Goal: Find specific page/section: Find specific page/section

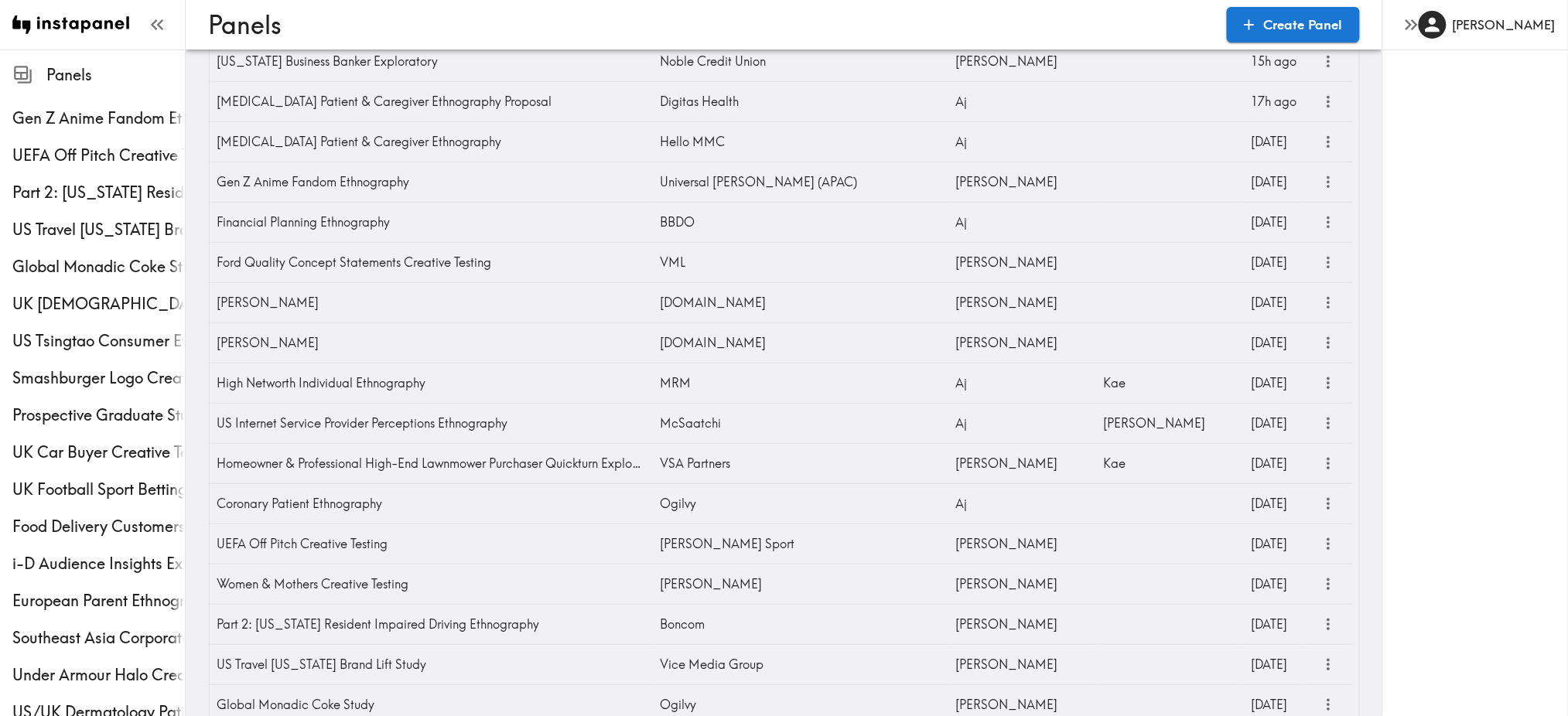
scroll to position [119, 0]
click at [1321, 302] on icon "more" at bounding box center [1328, 301] width 18 height 18
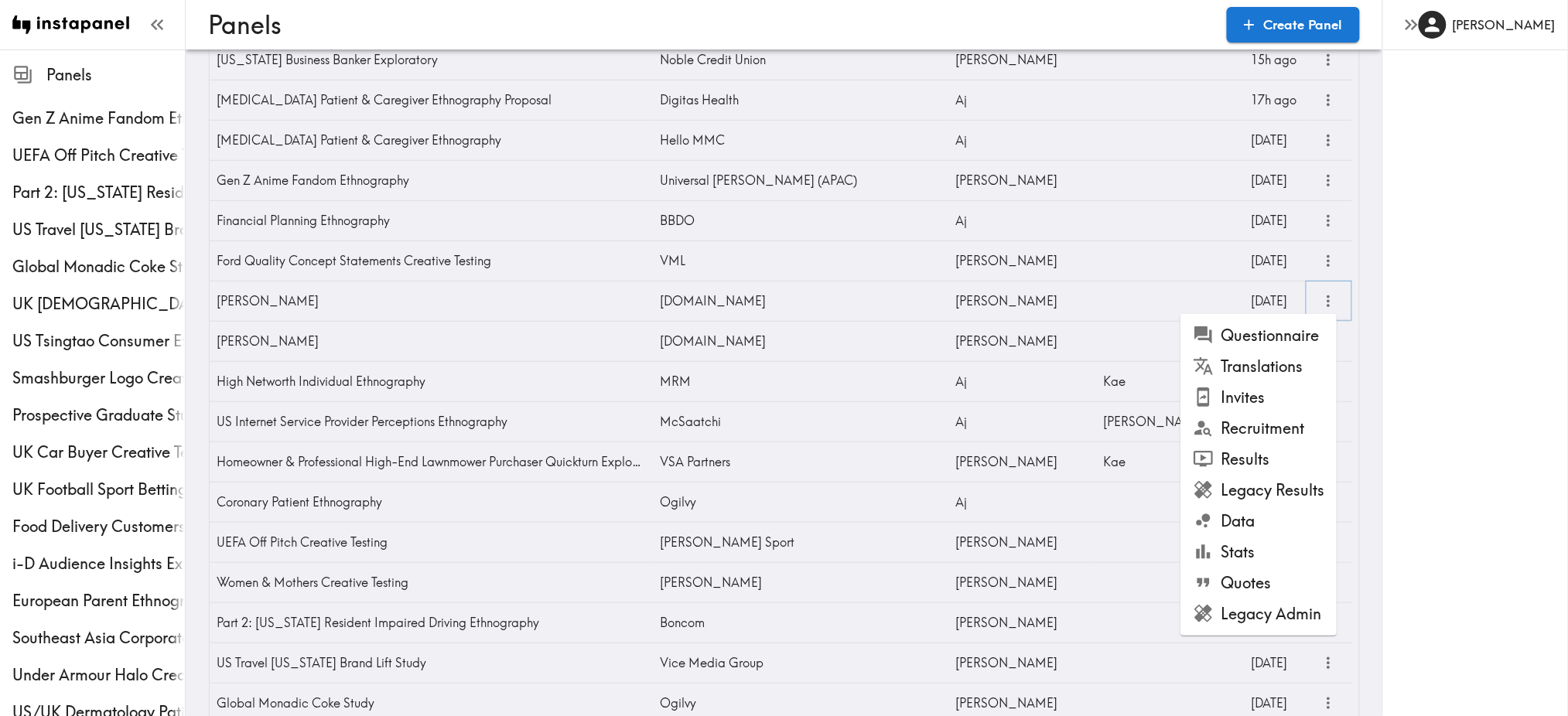
click at [1321, 302] on icon "more" at bounding box center [1328, 301] width 18 height 18
click at [1426, 294] on div "[PERSON_NAME]" at bounding box center [1475, 358] width 186 height 716
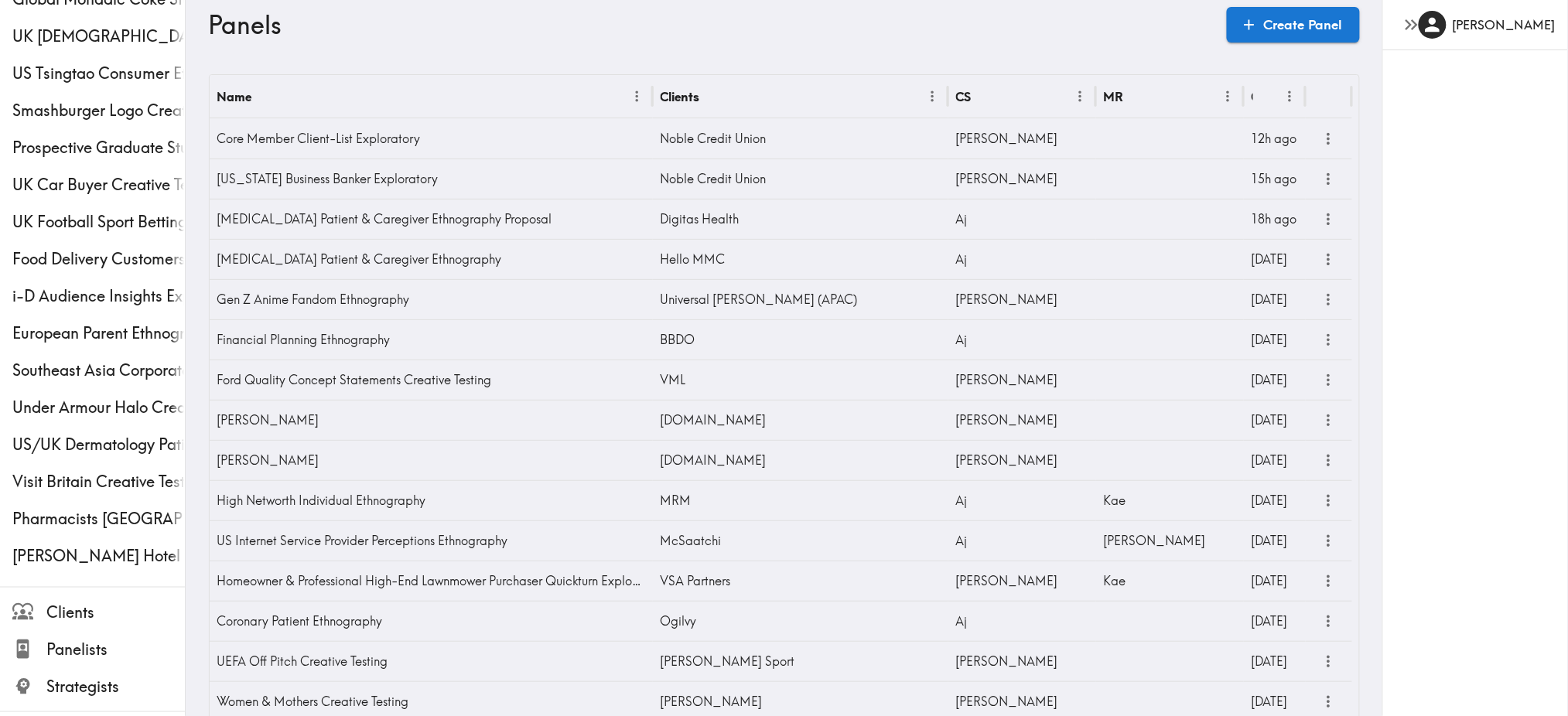
scroll to position [7, 0]
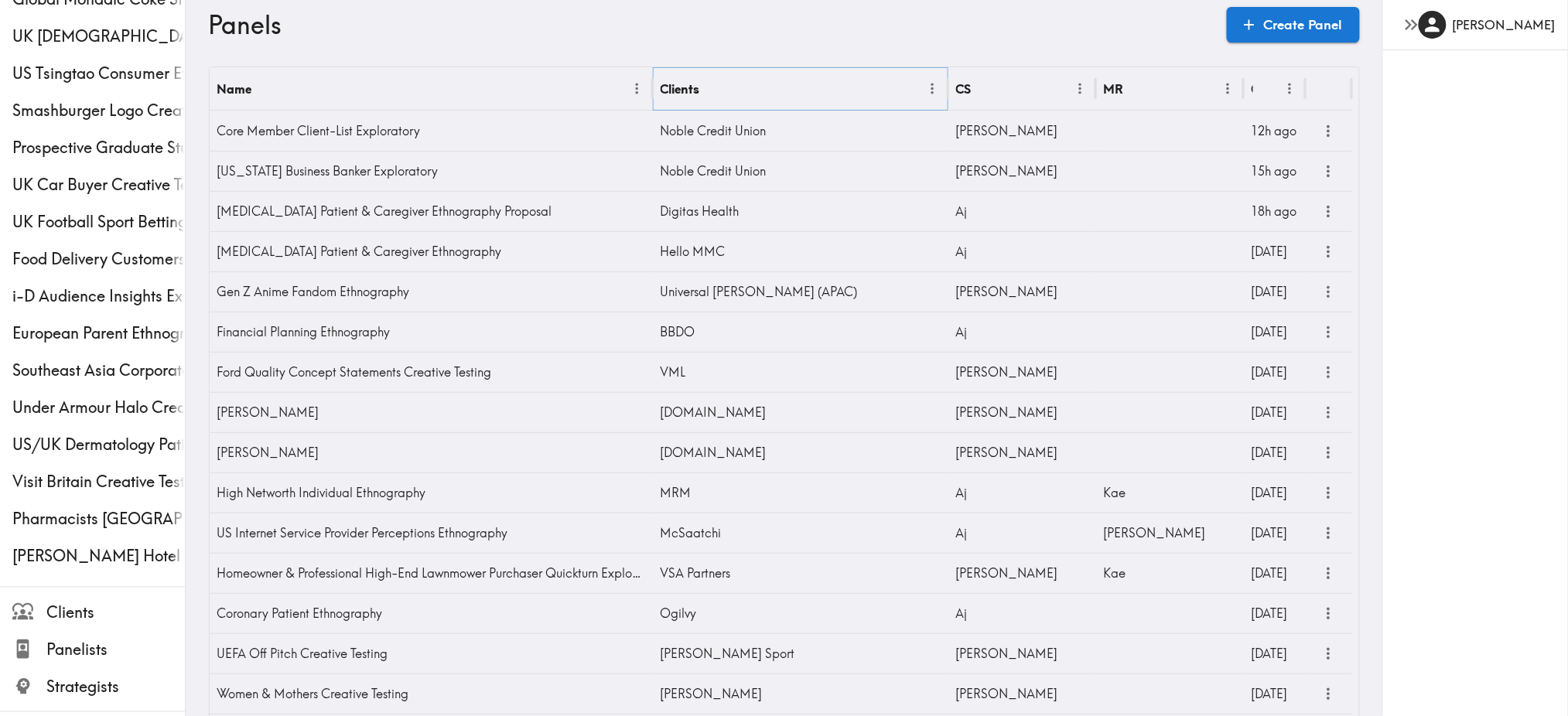
click at [930, 95] on icon "Menu" at bounding box center [932, 88] width 16 height 16
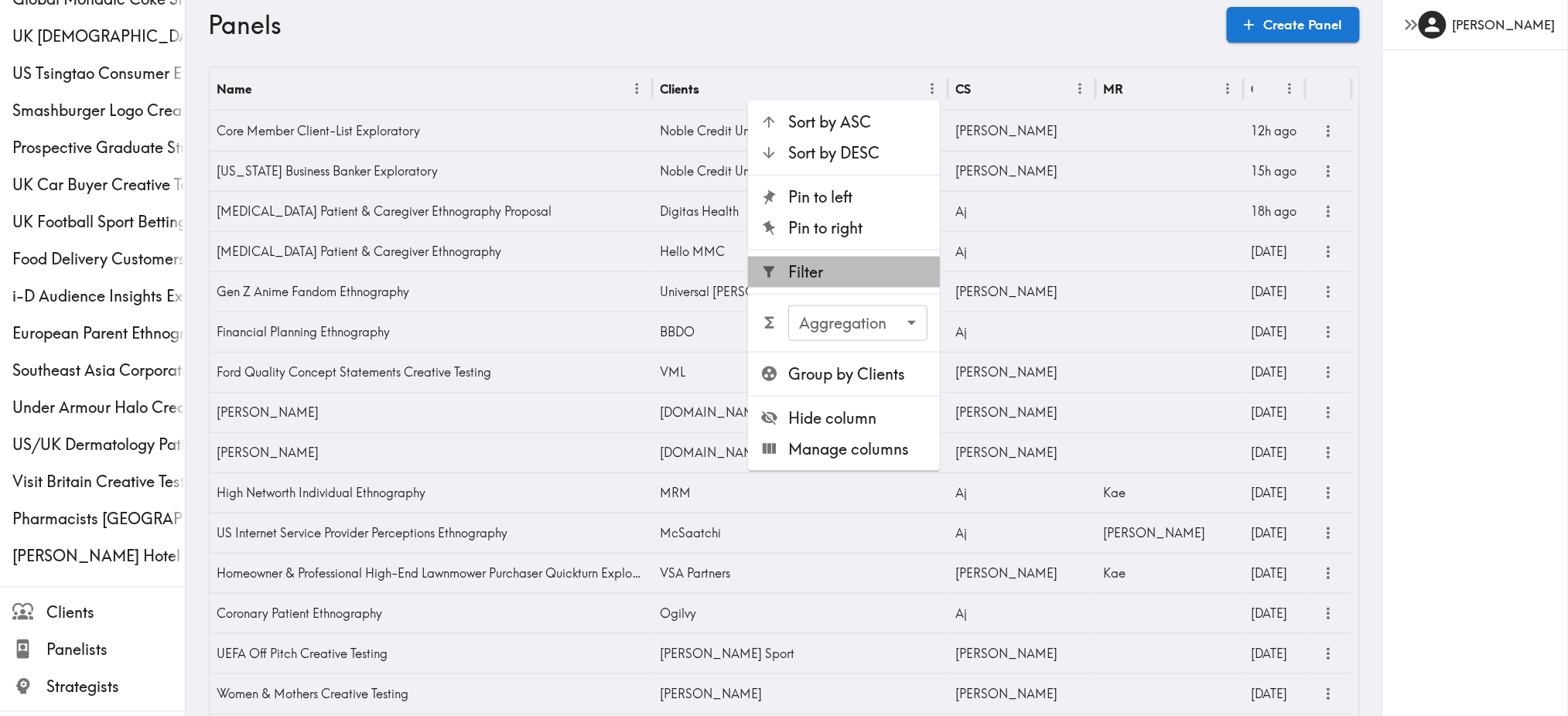
click at [857, 276] on span "Filter" at bounding box center [858, 272] width 140 height 22
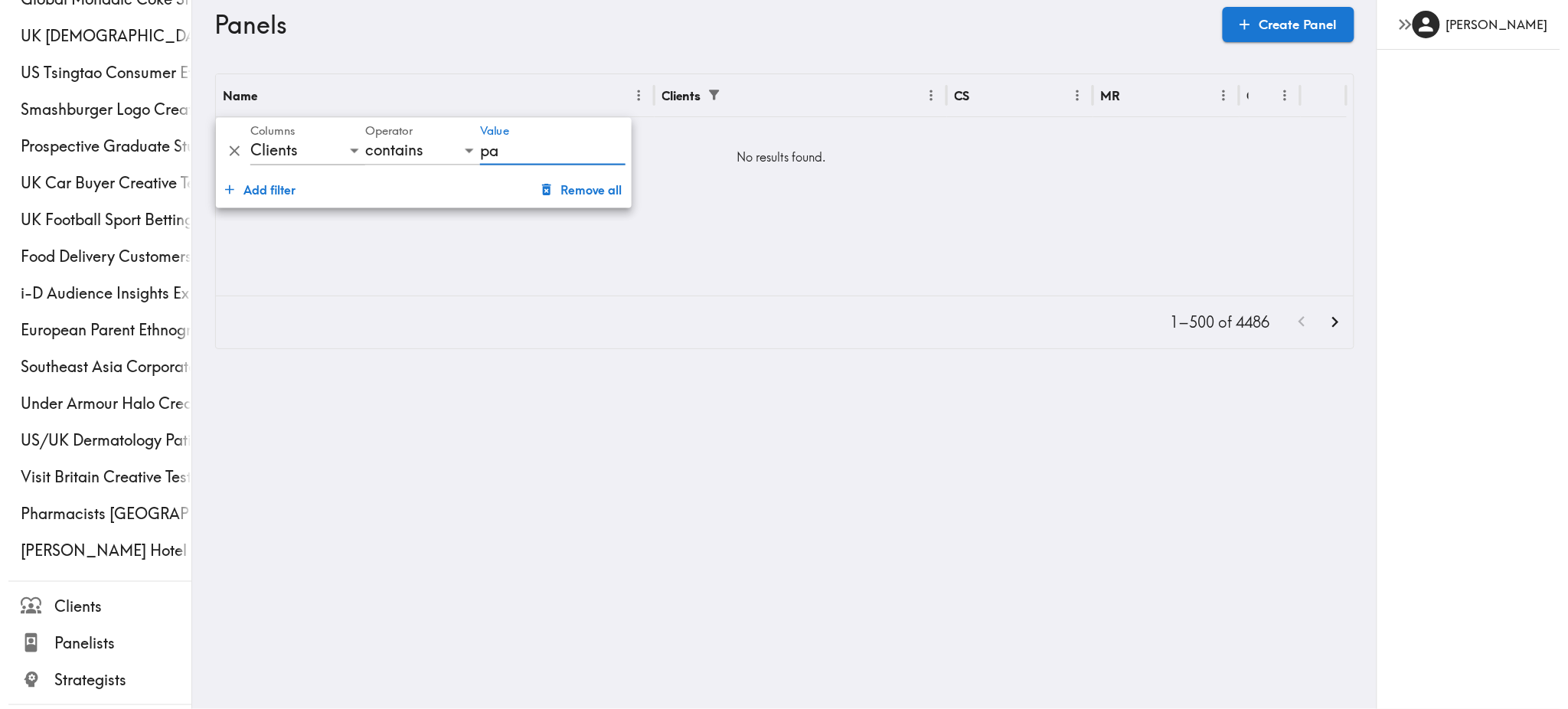
scroll to position [0, 0]
type input "p"
type input "P"
type input "O"
type input "W"
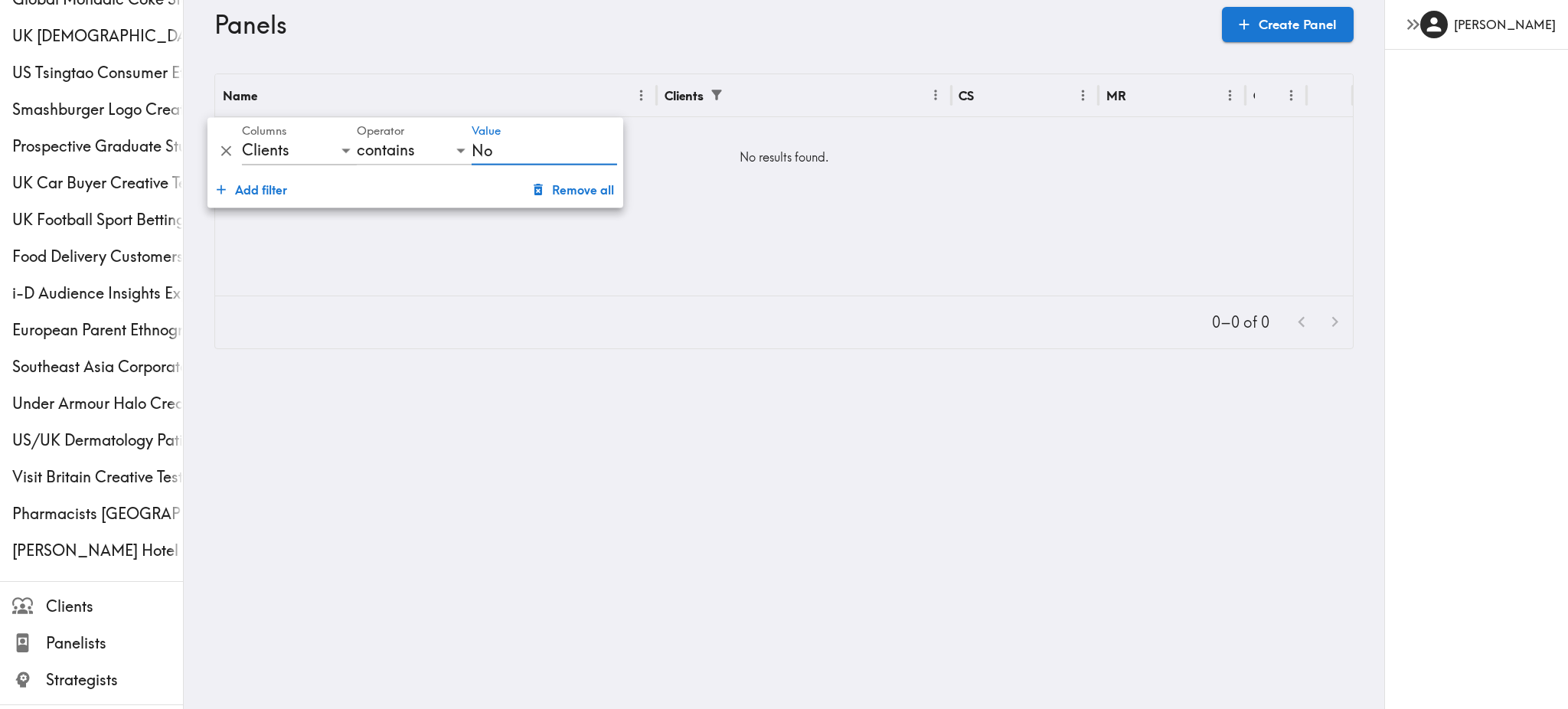
type input "N"
type input "Ogilvy"
click at [660, 226] on div "Name Clients CS MR Created No results found." at bounding box center [784, 185] width 1137 height 222
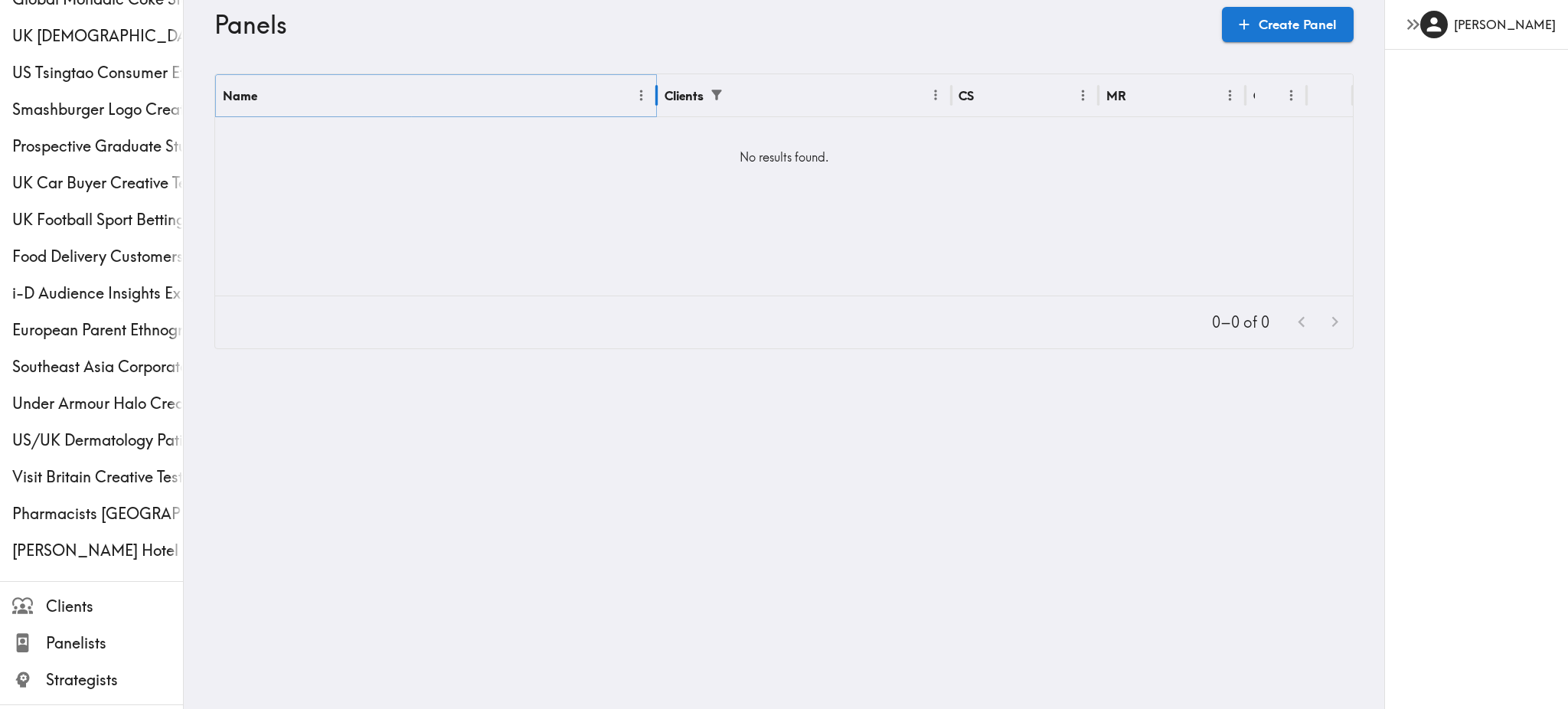
click at [634, 98] on icon "Menu" at bounding box center [641, 95] width 16 height 16
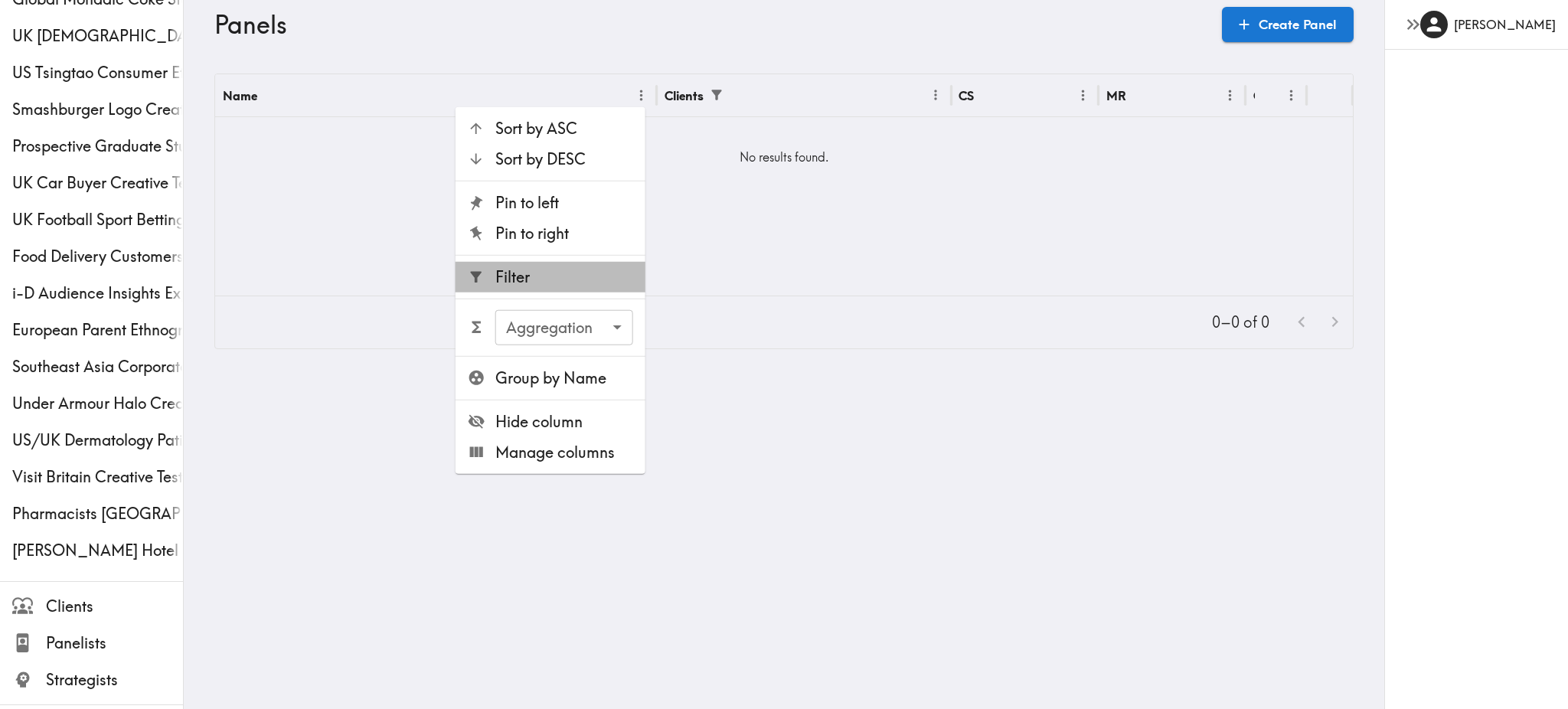
click at [549, 273] on span "Filter" at bounding box center [564, 277] width 138 height 21
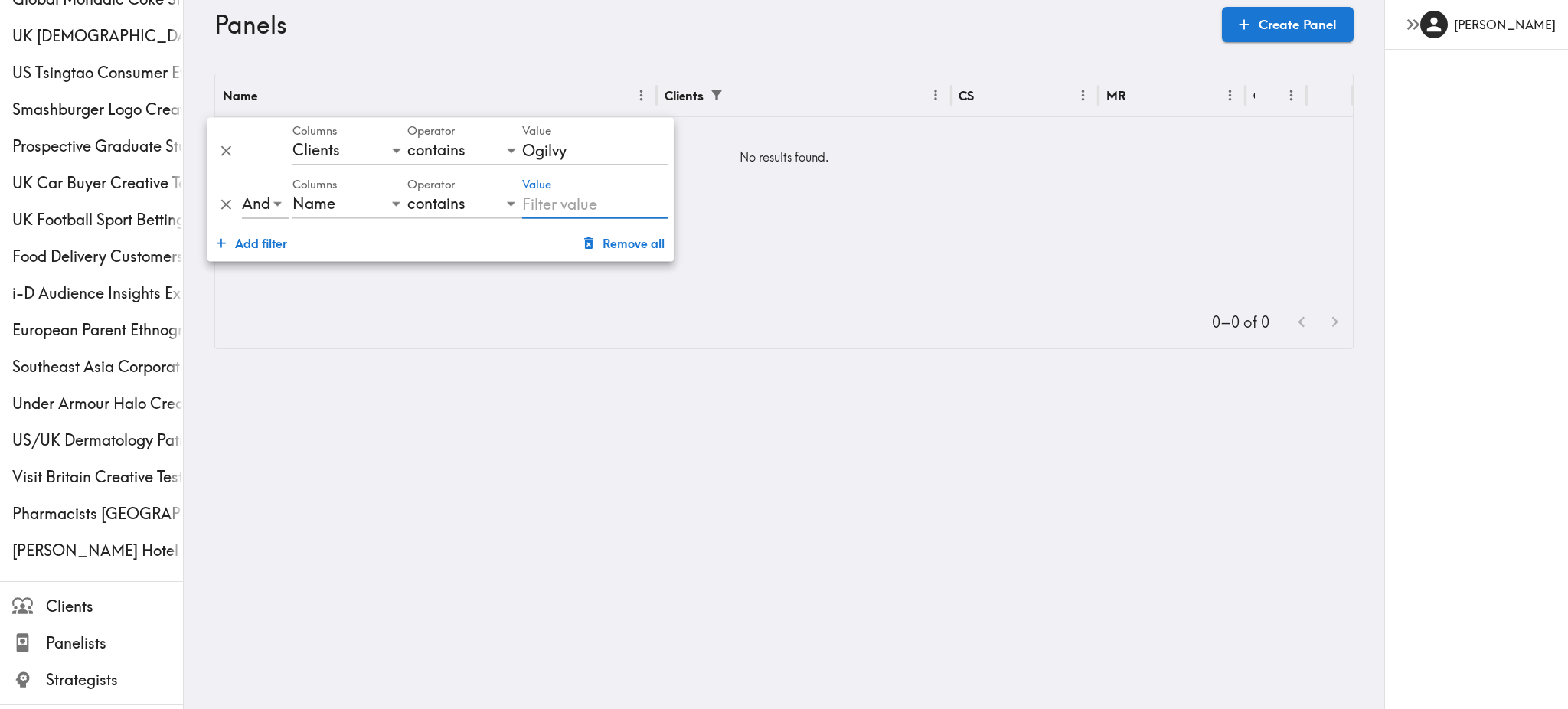
click at [225, 147] on icon "Delete" at bounding box center [225, 151] width 18 height 18
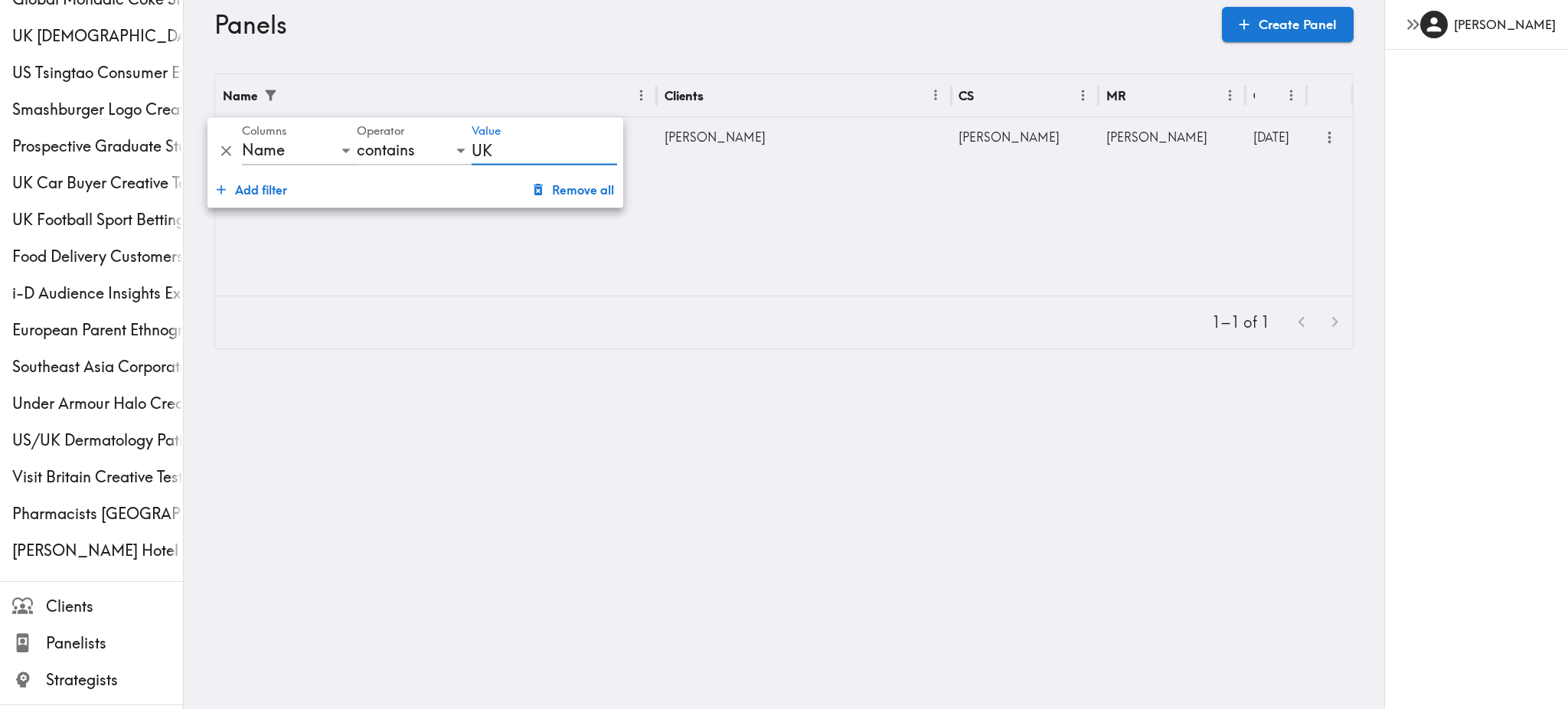
type input "U"
type input "Nescafe"
click at [221, 147] on icon "Delete" at bounding box center [225, 151] width 18 height 18
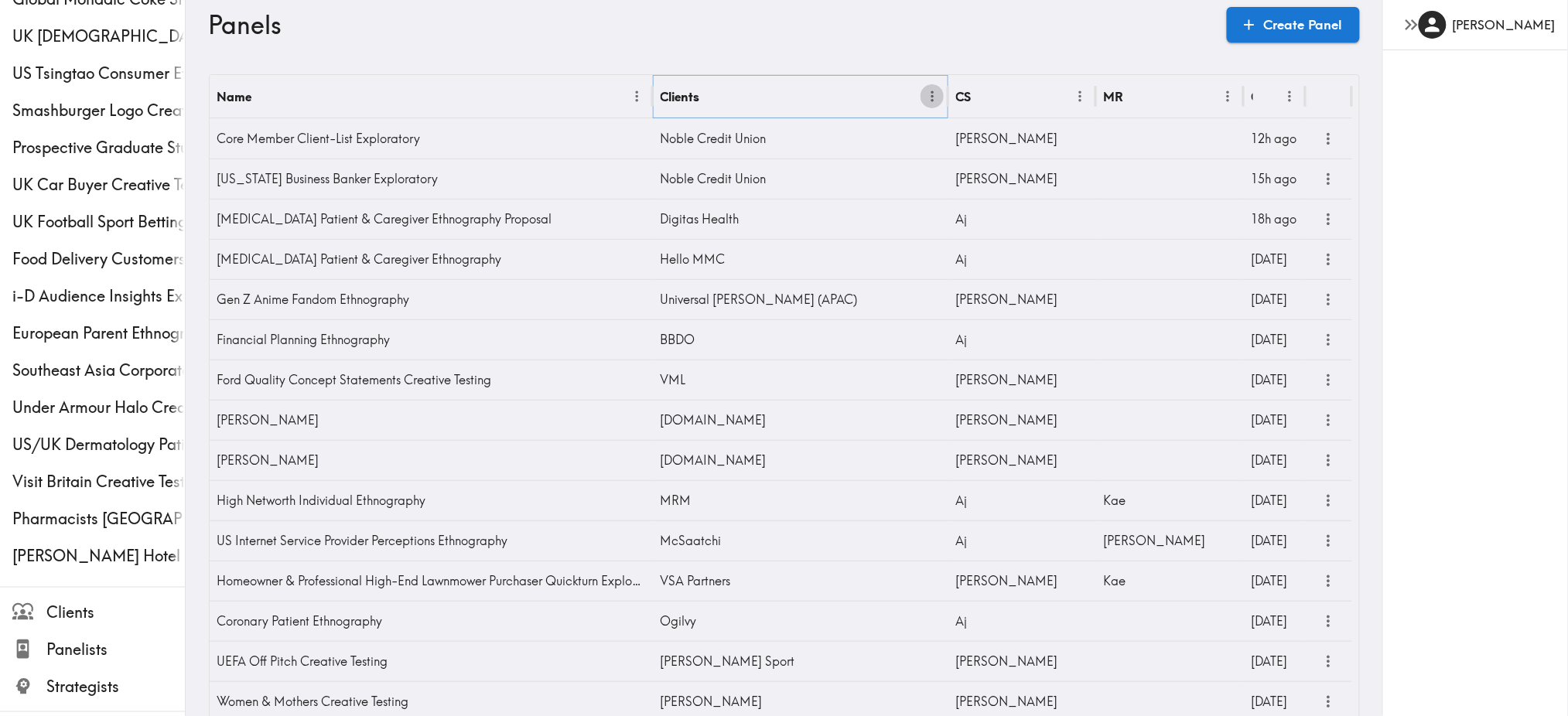
click at [934, 92] on icon "Menu" at bounding box center [932, 96] width 16 height 16
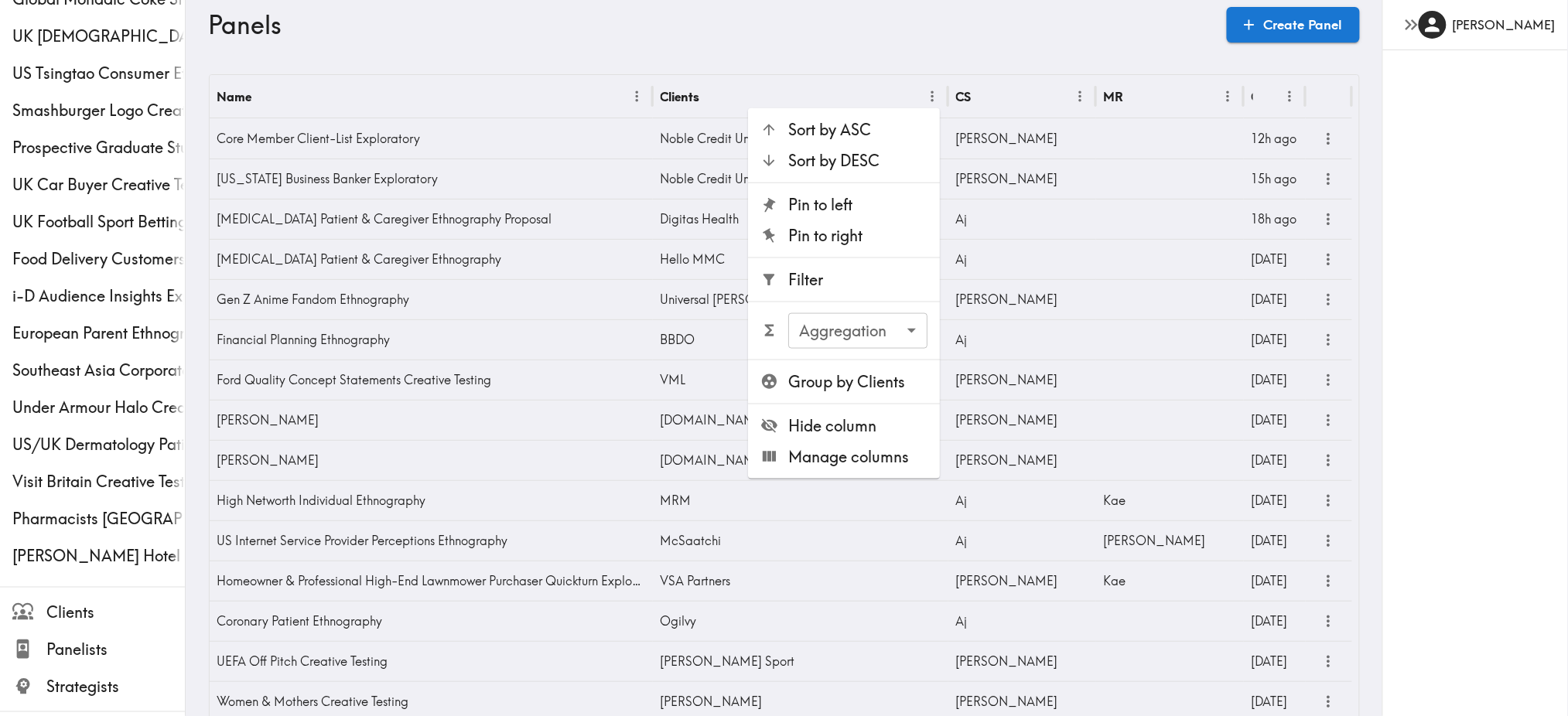
click at [826, 290] on span "Filter" at bounding box center [858, 279] width 140 height 22
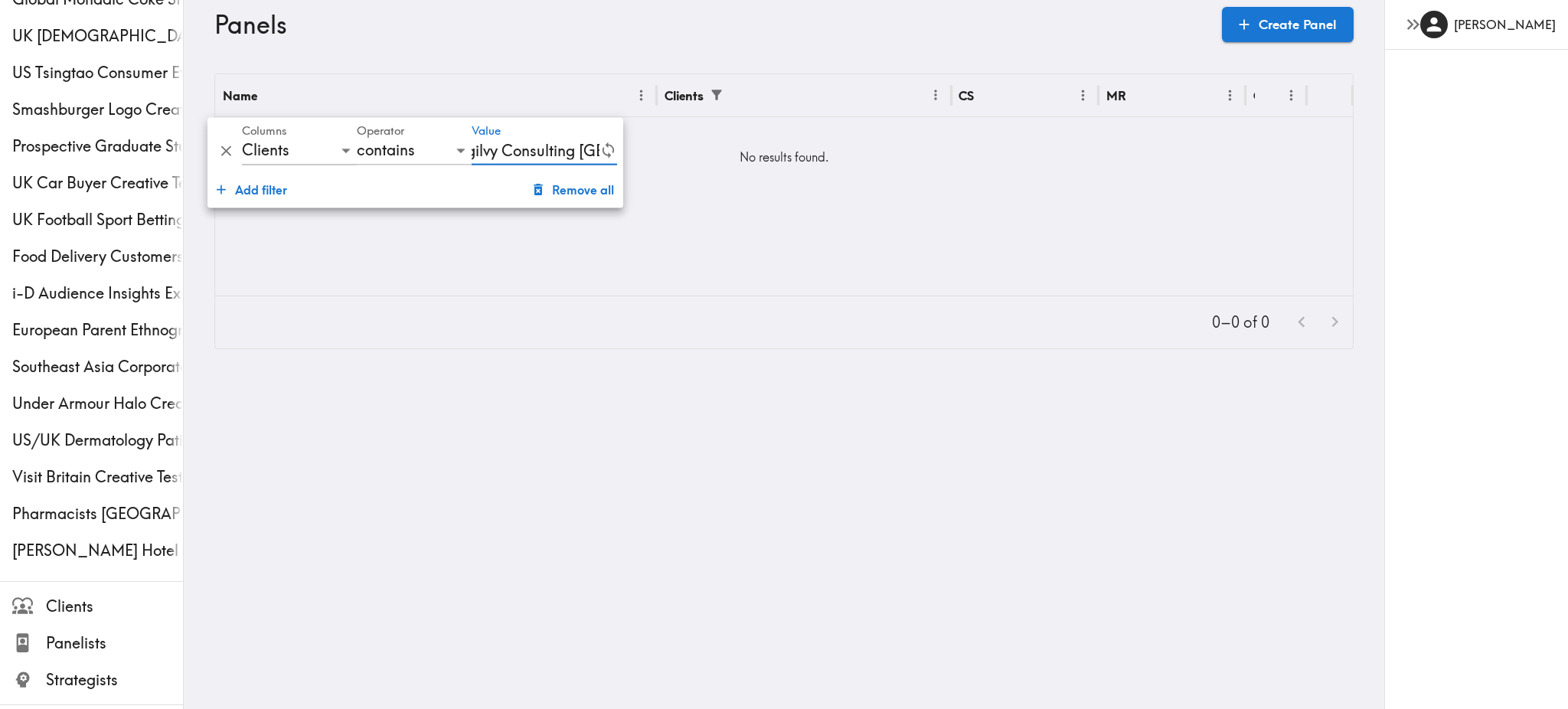
scroll to position [0, 2]
type input "Ogilvy Consulting [GEOGRAPHIC_DATA]"
click at [405, 110] on div "Name" at bounding box center [426, 95] width 406 height 42
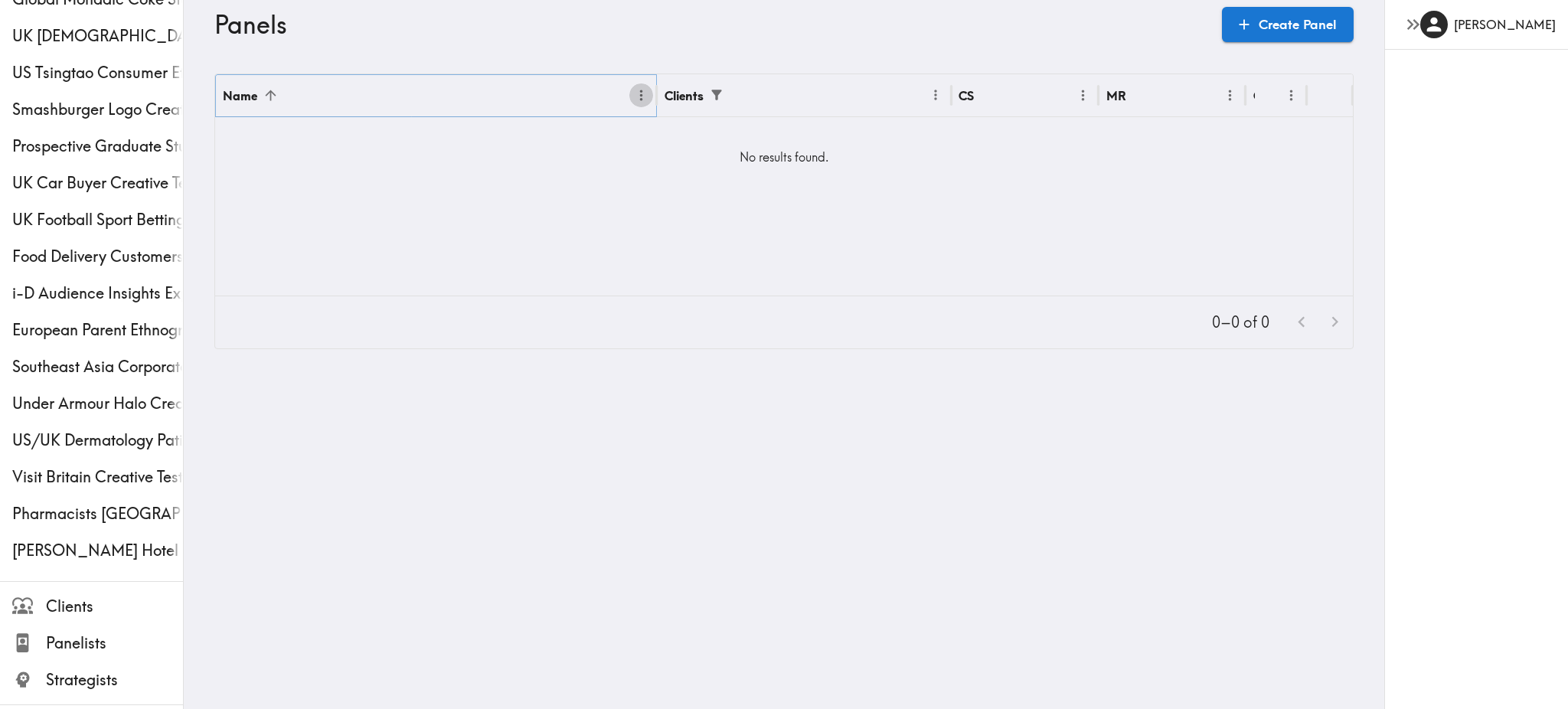
click at [637, 95] on icon "Menu" at bounding box center [641, 95] width 16 height 16
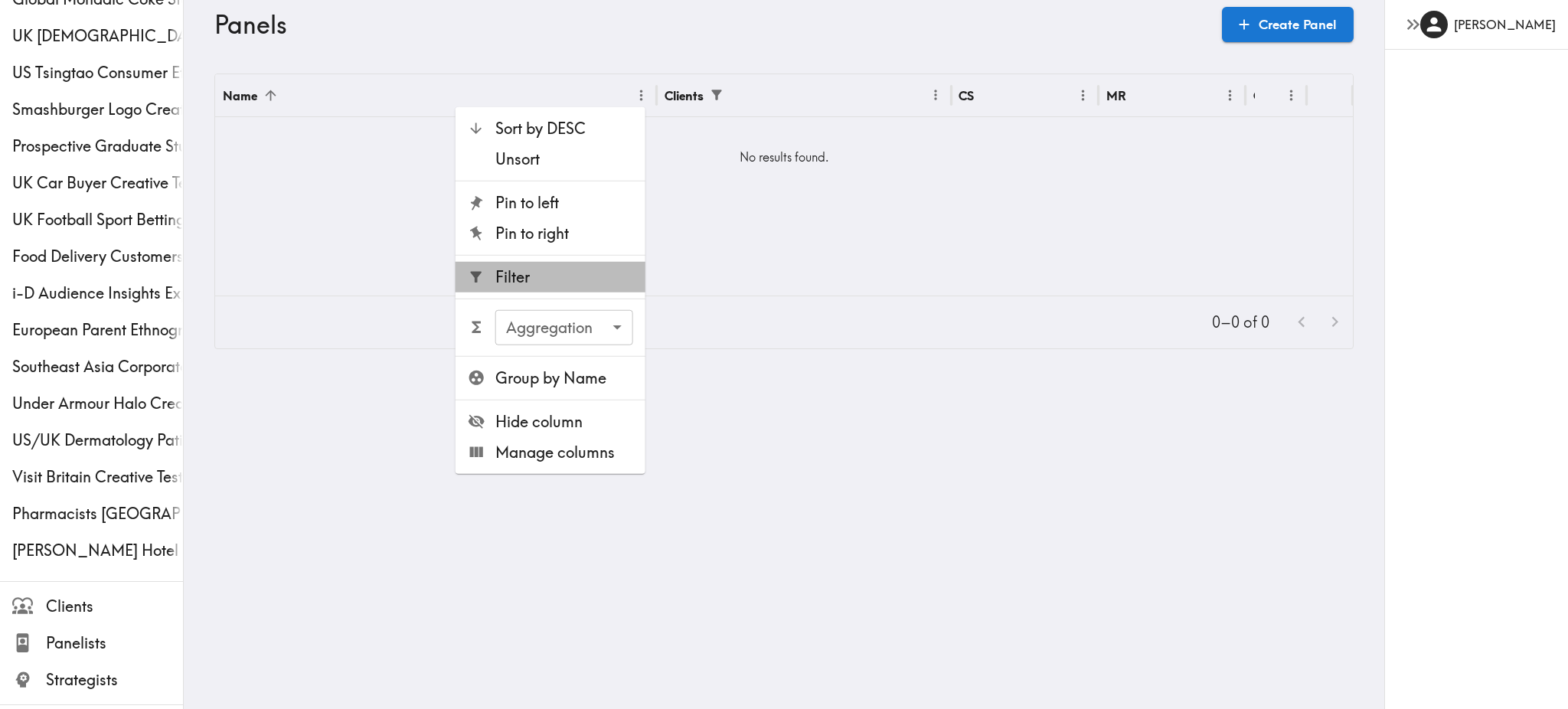
click at [527, 266] on span "Filter" at bounding box center [564, 277] width 138 height 21
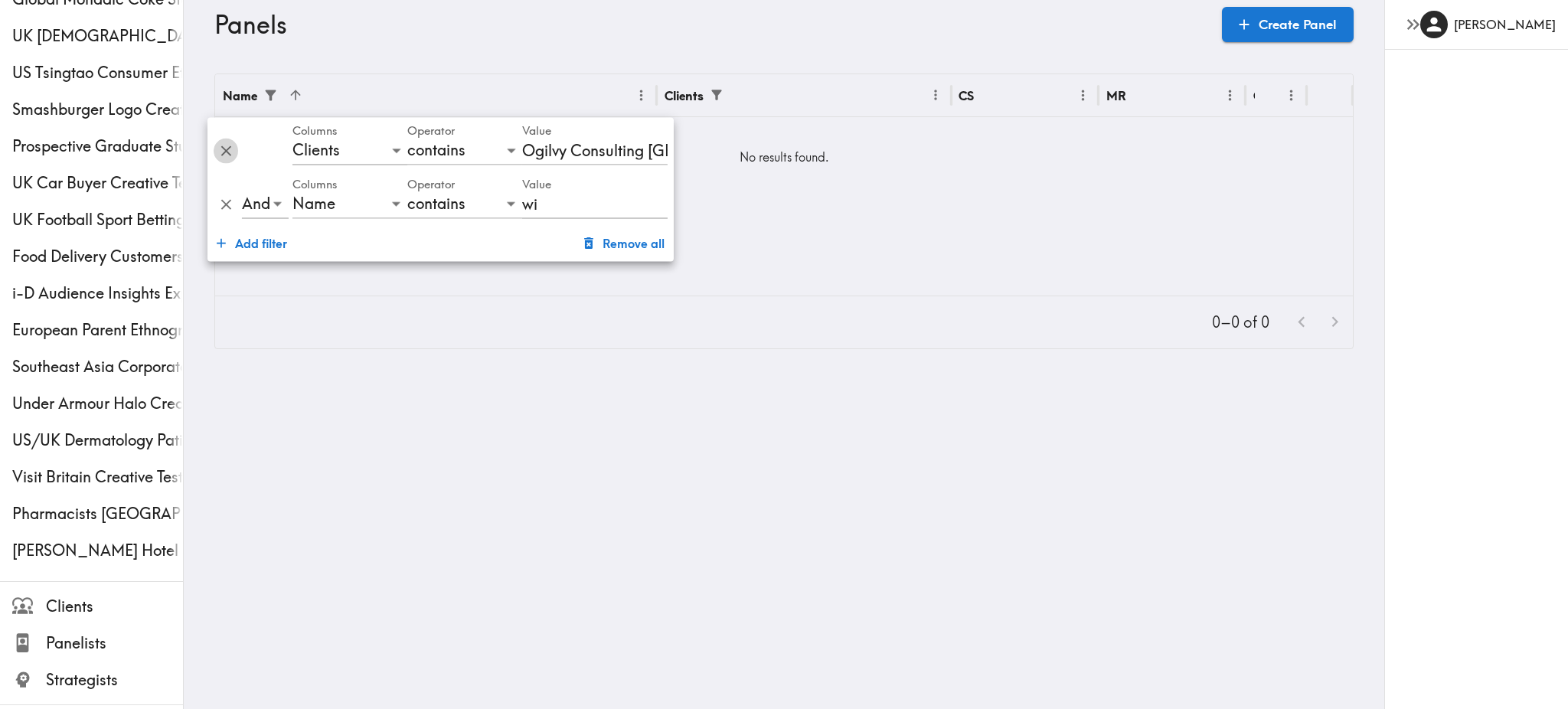
click at [222, 147] on icon "Delete" at bounding box center [225, 151] width 18 height 18
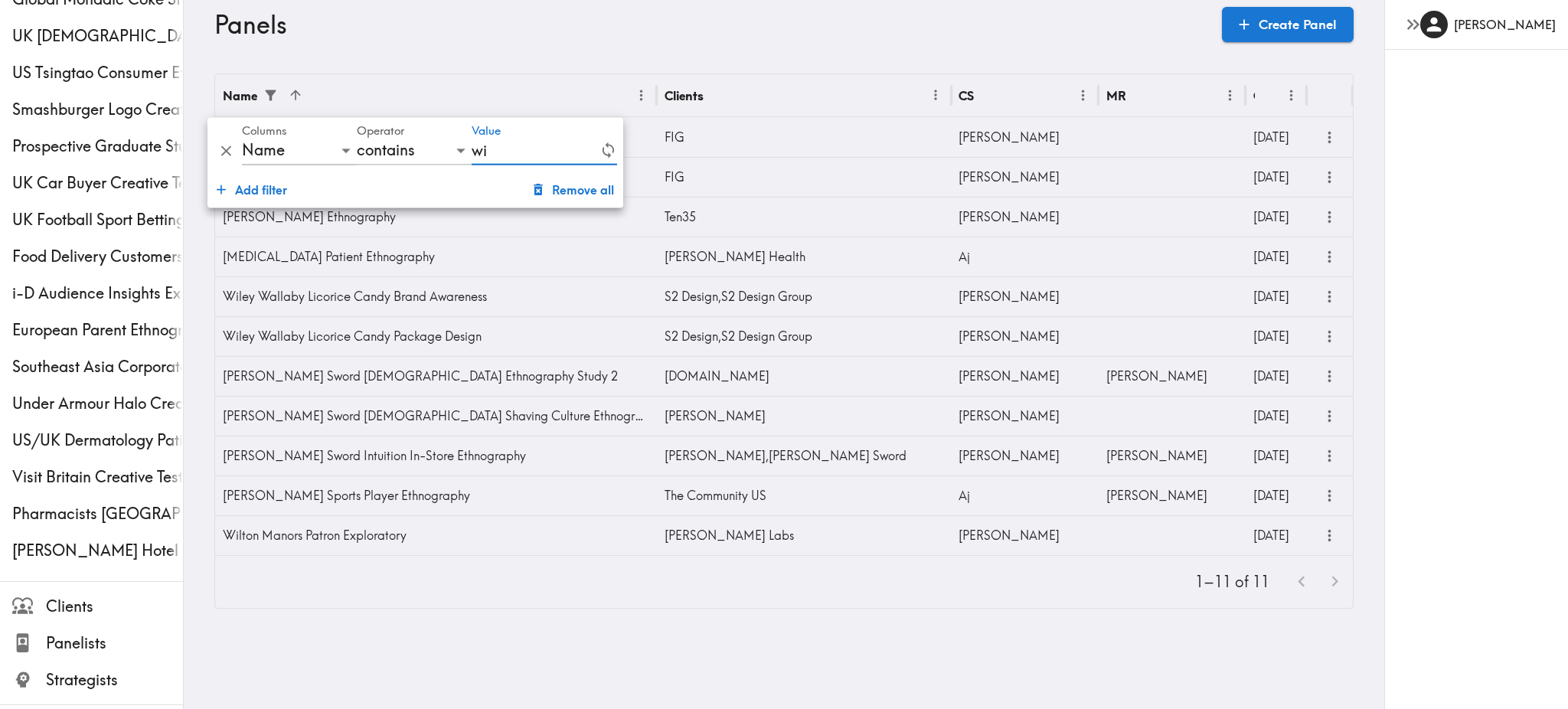
type input "w"
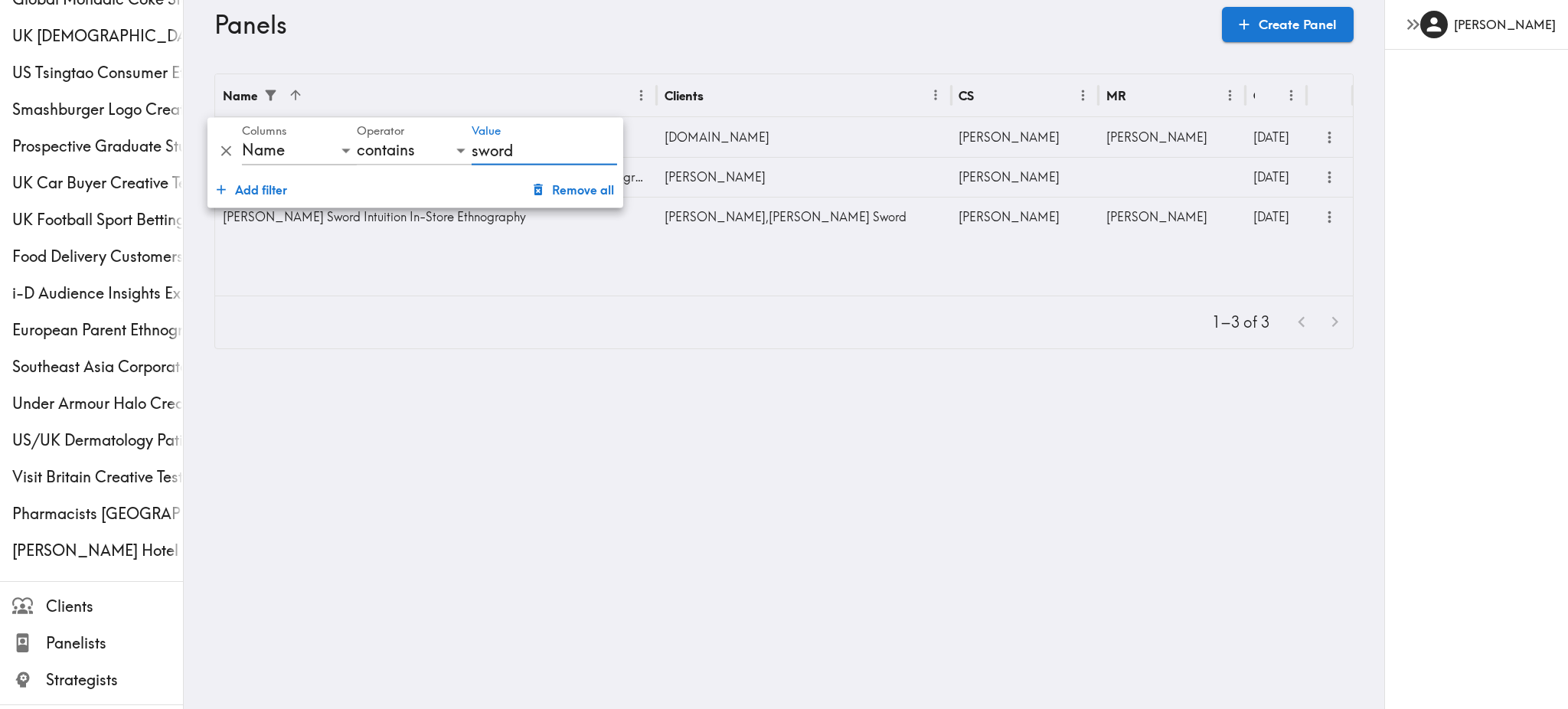
type input "sword"
click at [580, 291] on div "Name Clients CS MR [PERSON_NAME] [PERSON_NAME] Sword [DEMOGRAPHIC_DATA] Ethnogr…" at bounding box center [784, 185] width 1137 height 222
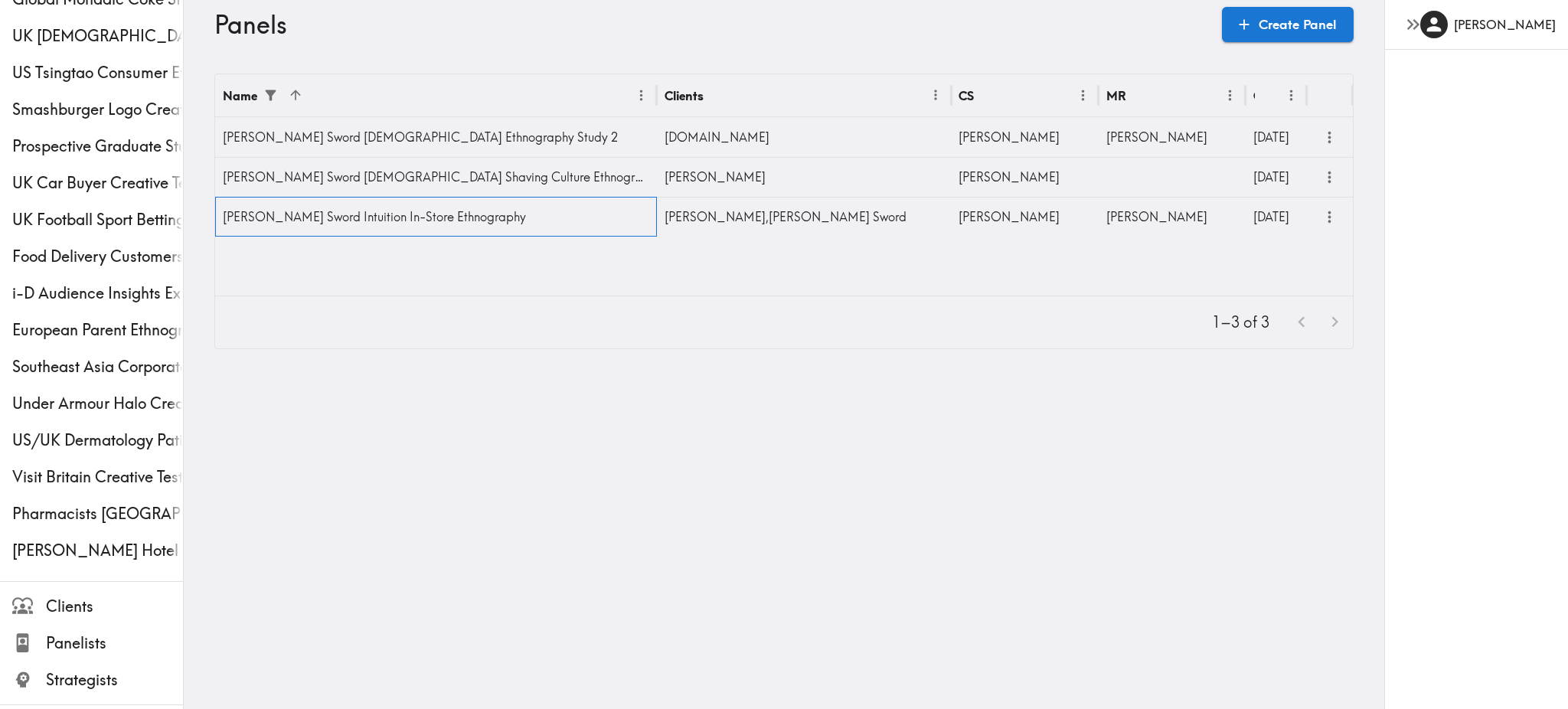
click at [523, 216] on div "[PERSON_NAME] Sword Intuition In-Store Ethnography" at bounding box center [436, 216] width 442 height 40
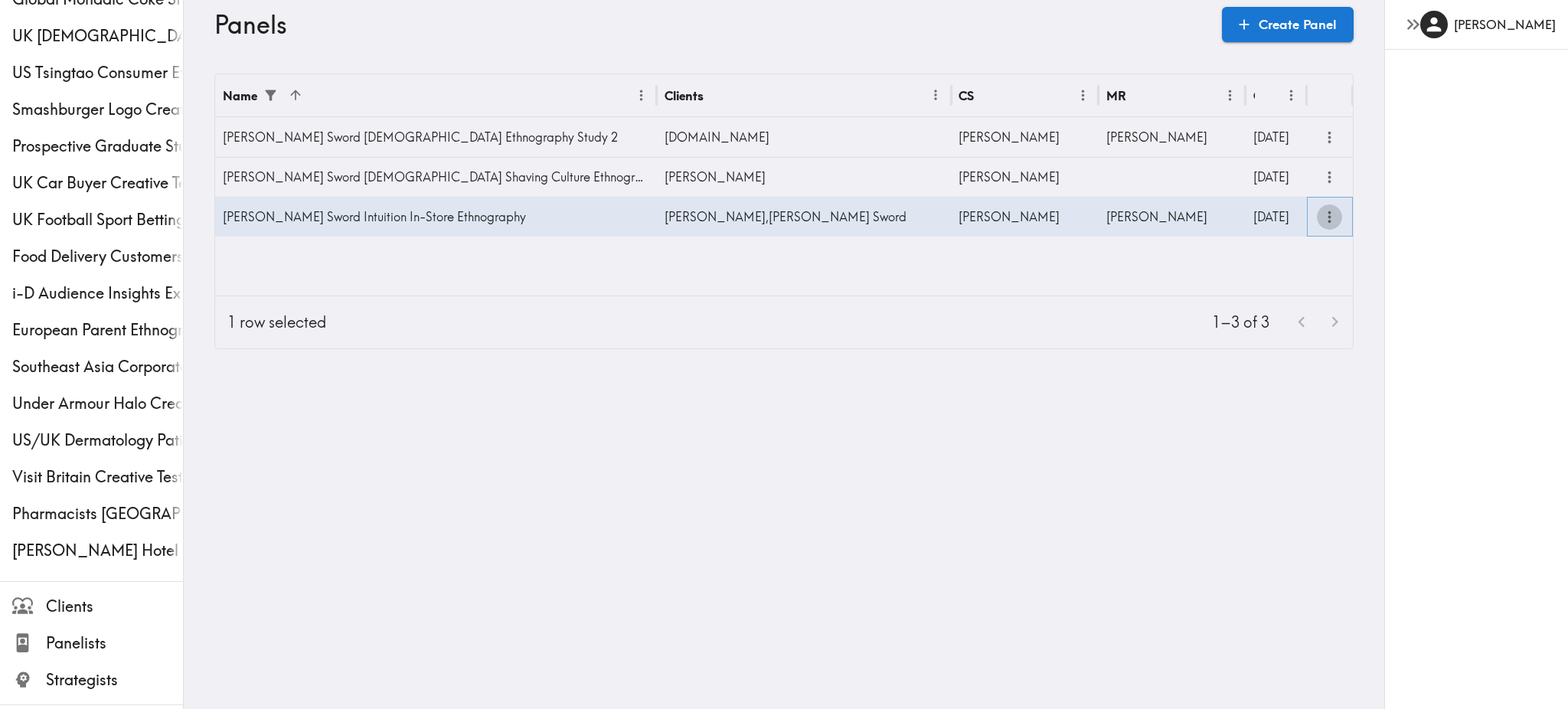
click at [1329, 213] on icon "more" at bounding box center [1330, 217] width 3 height 11
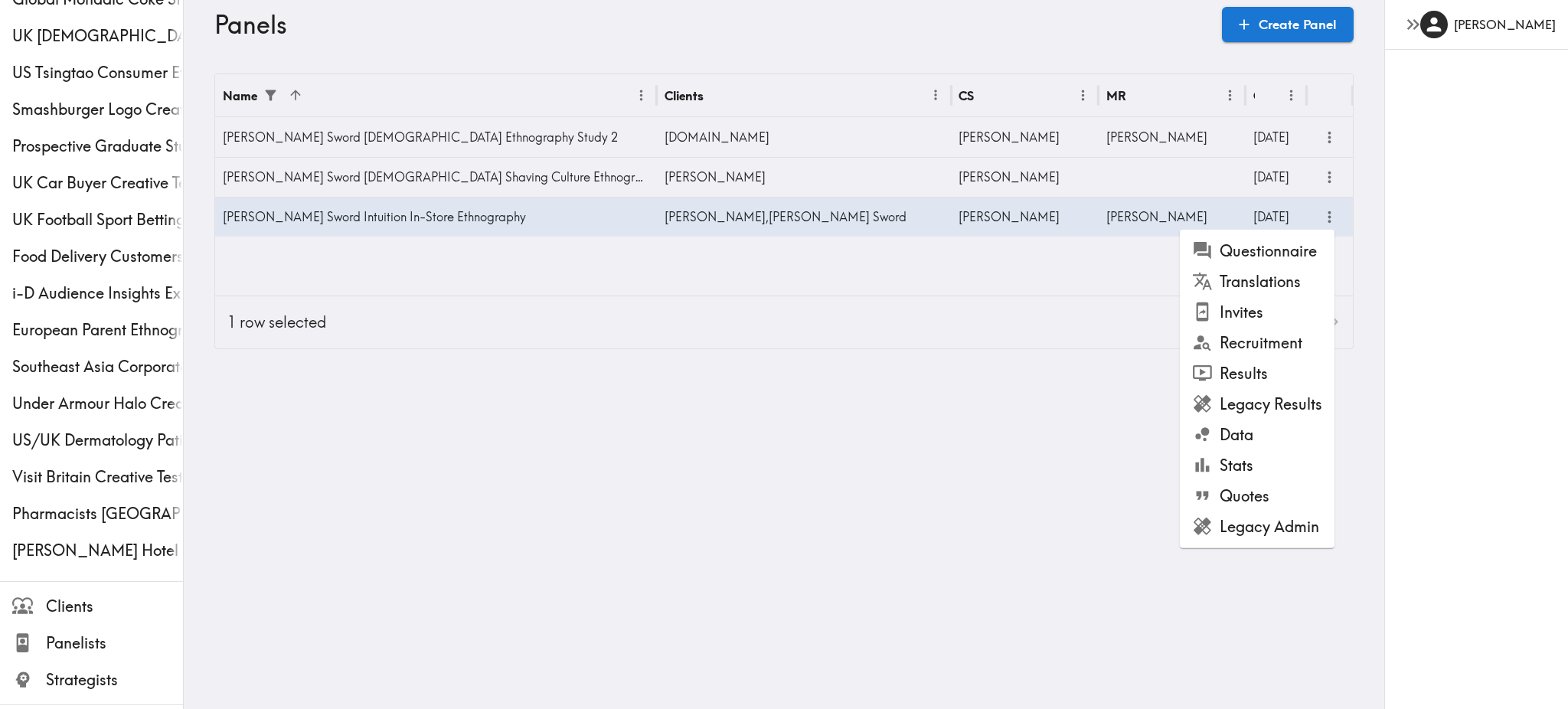
click at [1257, 527] on li "Legacy Admin" at bounding box center [1257, 526] width 155 height 31
